Goal: Transaction & Acquisition: Purchase product/service

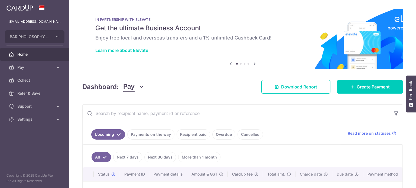
click at [35, 66] on span "Pay" at bounding box center [35, 67] width 36 height 5
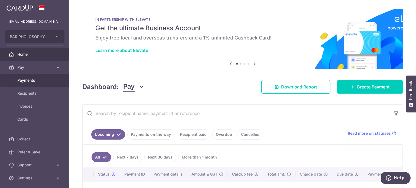
click at [45, 82] on span "Payments" at bounding box center [35, 80] width 36 height 5
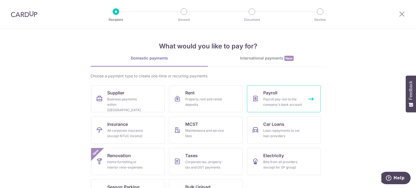
click at [267, 100] on div "Payroll pay-out to the company's bank account" at bounding box center [282, 102] width 39 height 11
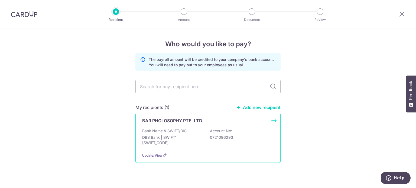
click at [166, 147] on div "Bank Name & SWIFT/BIC: DBS Bank | SWIFT: DBSSSGSGXXX Account No: 0721096293" at bounding box center [208, 138] width 132 height 20
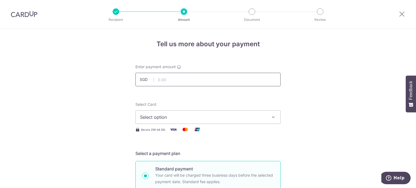
drag, startPoint x: 159, startPoint y: 73, endPoint x: 160, endPoint y: 77, distance: 4.1
click at [159, 73] on input "text" at bounding box center [207, 80] width 145 height 14
paste input "25734"
type input "25,734.00"
click at [249, 118] on span "Select option" at bounding box center [203, 117] width 126 height 7
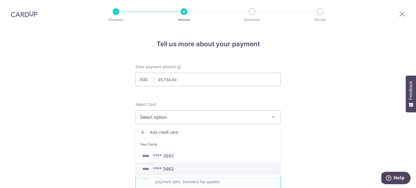
drag, startPoint x: 163, startPoint y: 165, endPoint x: 171, endPoint y: 163, distance: 9.2
click at [163, 166] on span "**** 5662" at bounding box center [163, 169] width 21 height 7
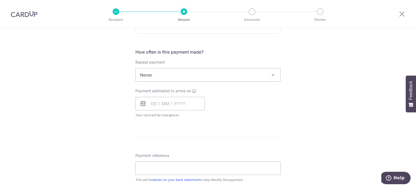
scroll to position [190, 0]
click at [178, 99] on input "text" at bounding box center [169, 104] width 69 height 14
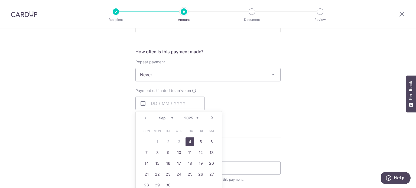
click at [190, 141] on link "4" at bounding box center [190, 142] width 9 height 9
type input "04/09/2025"
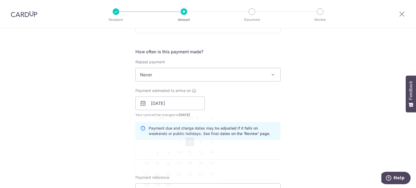
click at [318, 116] on div "Tell us more about your payment Enter payment amount SGD 25,734.00 25734.00 Sel…" at bounding box center [208, 110] width 416 height 543
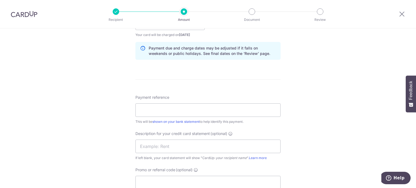
scroll to position [271, 0]
click at [195, 107] on input "Payment reference" at bounding box center [207, 109] width 145 height 14
type input "Sanger Sal Jul Aug 25"
click at [233, 144] on input "text" at bounding box center [207, 146] width 145 height 14
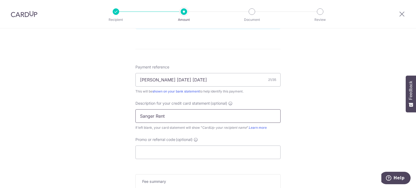
scroll to position [325, 0]
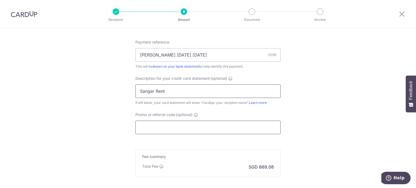
type input "Sanger Rent"
click at [246, 122] on input "Promo or referral code (optional)" at bounding box center [207, 128] width 145 height 14
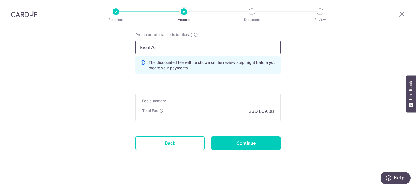
scroll to position [407, 0]
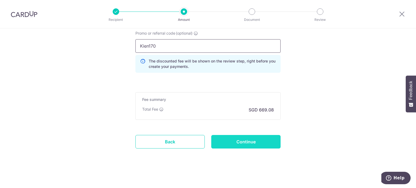
type input "Kien170"
click at [246, 145] on input "Continue" at bounding box center [245, 142] width 69 height 14
type input "Create Schedule"
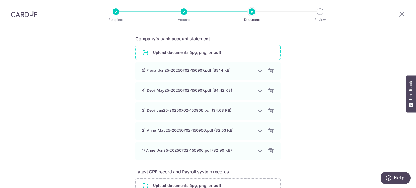
scroll to position [81, 0]
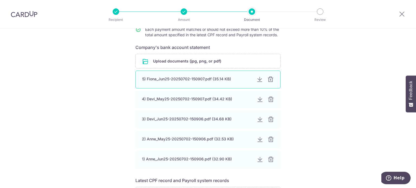
click at [267, 81] on div at bounding box center [270, 79] width 7 height 7
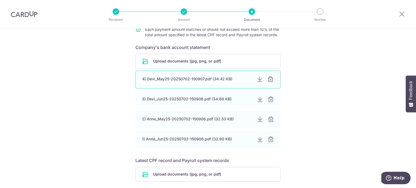
click at [268, 81] on div at bounding box center [270, 79] width 7 height 7
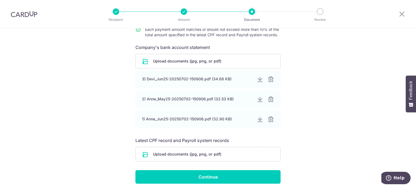
click at [268, 81] on div at bounding box center [271, 79] width 7 height 7
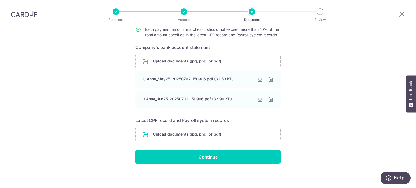
click at [268, 81] on div at bounding box center [271, 79] width 7 height 7
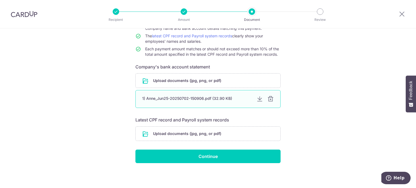
click at [269, 99] on div at bounding box center [270, 99] width 7 height 7
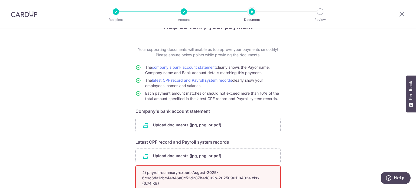
scroll to position [0, 0]
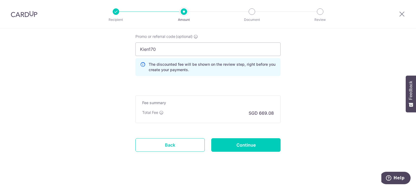
scroll to position [406, 0]
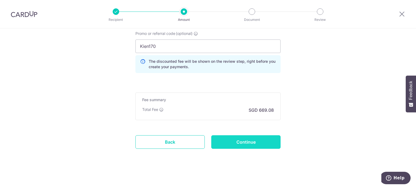
click at [246, 140] on input "Continue" at bounding box center [245, 142] width 69 height 14
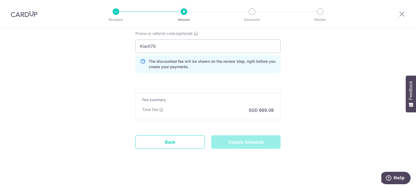
type input "Update Schedule"
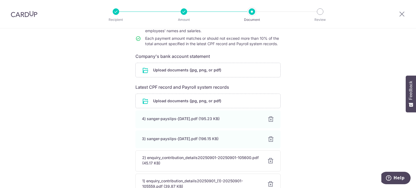
scroll to position [81, 0]
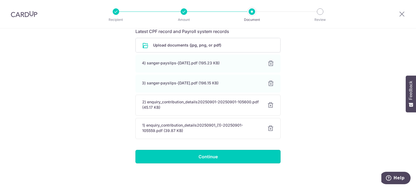
click at [261, 158] on input "Continue" at bounding box center [207, 157] width 145 height 14
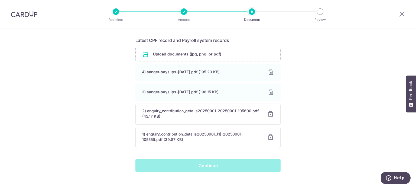
scroll to position [358, 0]
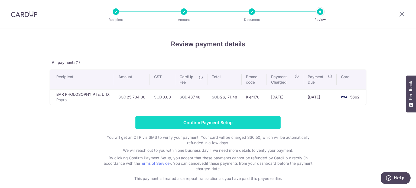
click at [260, 124] on input "Confirm Payment Setup" at bounding box center [207, 123] width 145 height 14
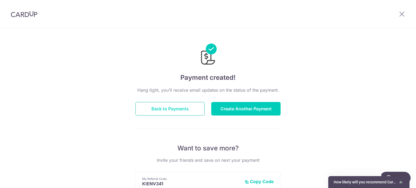
click at [189, 109] on button "Back to Payments" at bounding box center [169, 109] width 69 height 14
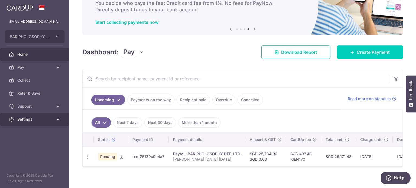
click at [45, 120] on span "Settings" at bounding box center [35, 119] width 36 height 5
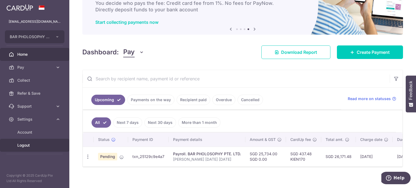
drag, startPoint x: 17, startPoint y: 145, endPoint x: 95, endPoint y: 155, distance: 78.1
click at [18, 145] on span "Logout" at bounding box center [35, 145] width 36 height 5
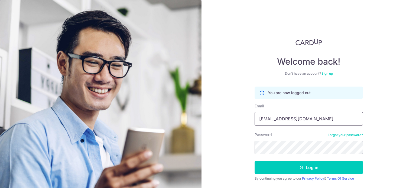
click at [328, 115] on input "n35513@gmail.com" at bounding box center [309, 119] width 108 height 14
type input "[EMAIL_ADDRESS][DOMAIN_NAME]"
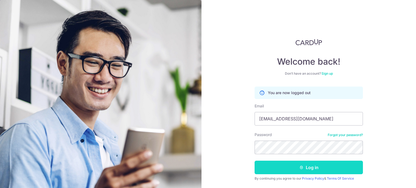
click at [294, 170] on button "Log in" at bounding box center [309, 168] width 108 height 14
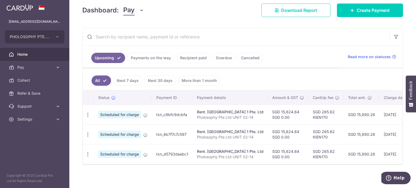
scroll to position [81, 0]
